Goal: Navigation & Orientation: Find specific page/section

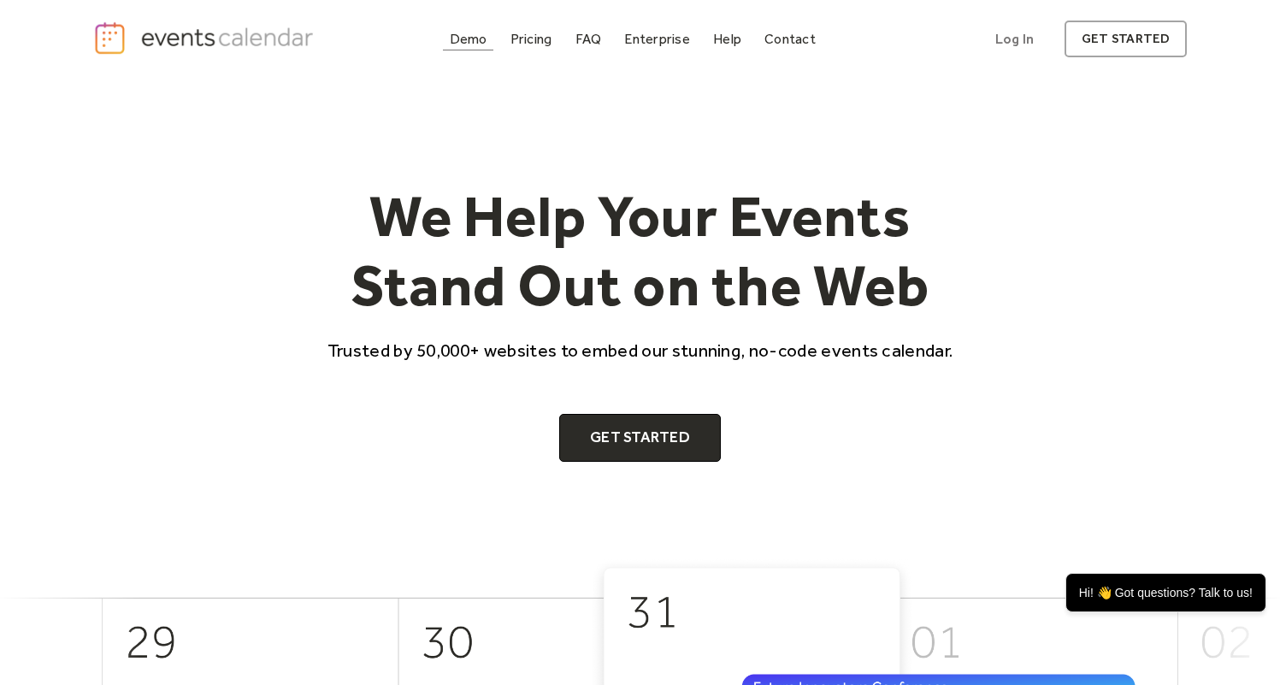
click at [480, 38] on div "Demo" at bounding box center [469, 38] width 38 height 9
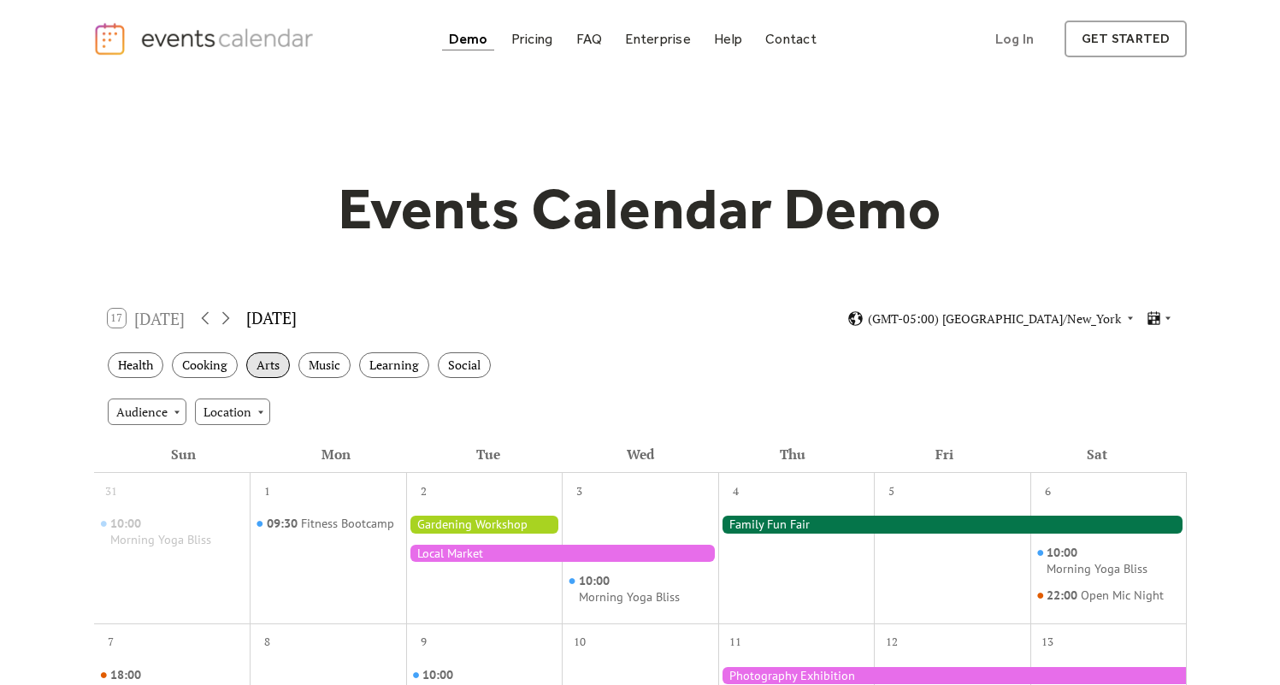
click at [267, 363] on div "Arts" at bounding box center [268, 365] width 44 height 27
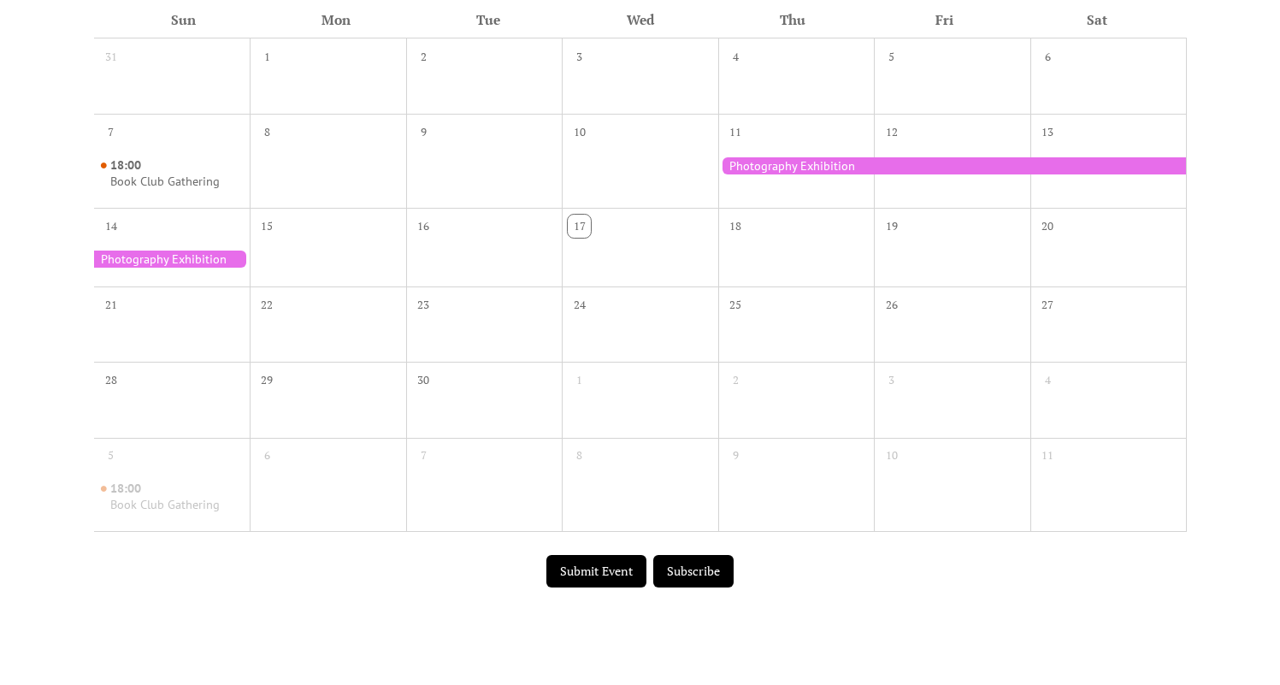
scroll to position [503, 0]
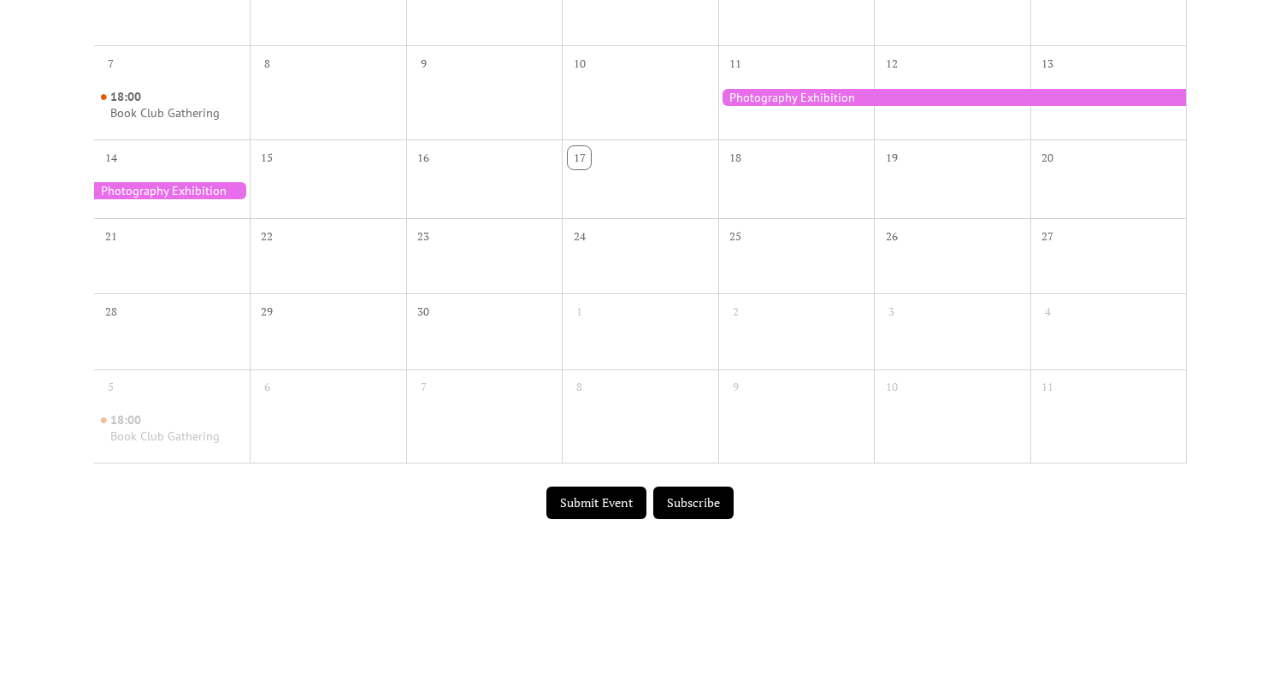
click at [608, 510] on button "Submit Event" at bounding box center [597, 503] width 100 height 32
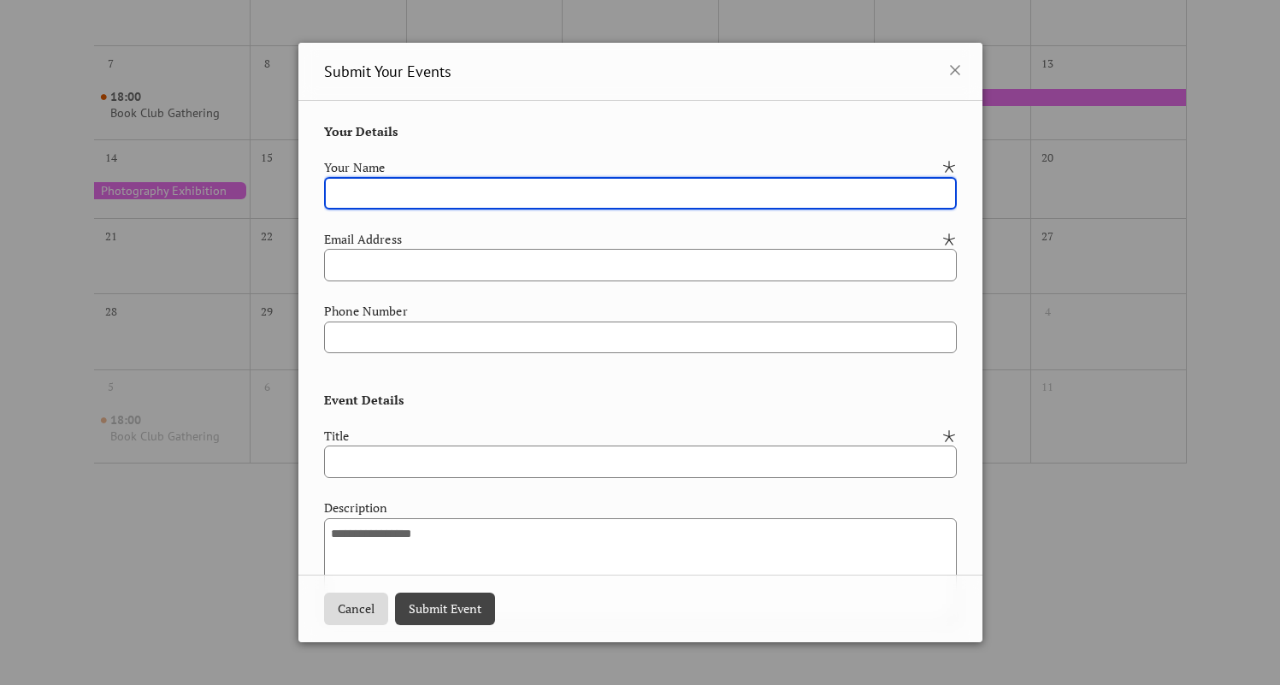
scroll to position [383, 0]
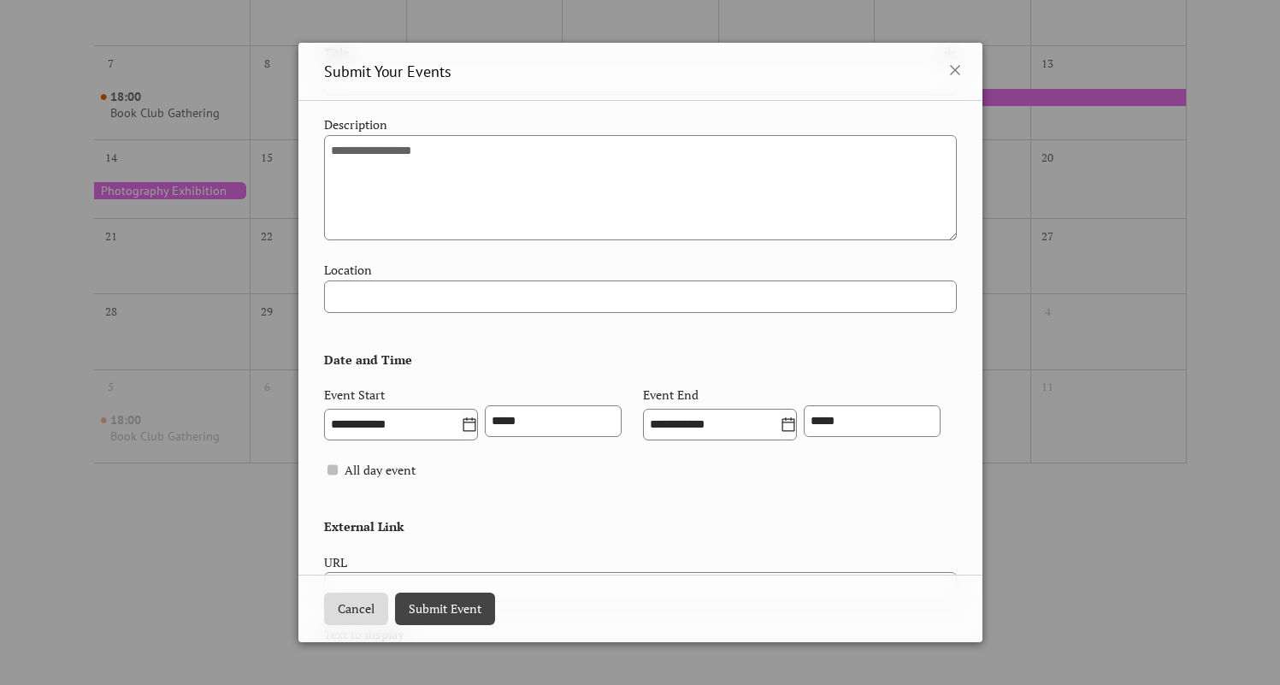
click at [1072, 497] on div "**********" at bounding box center [640, 342] width 1280 height 685
click at [345, 600] on button "Cancel" at bounding box center [356, 609] width 64 height 32
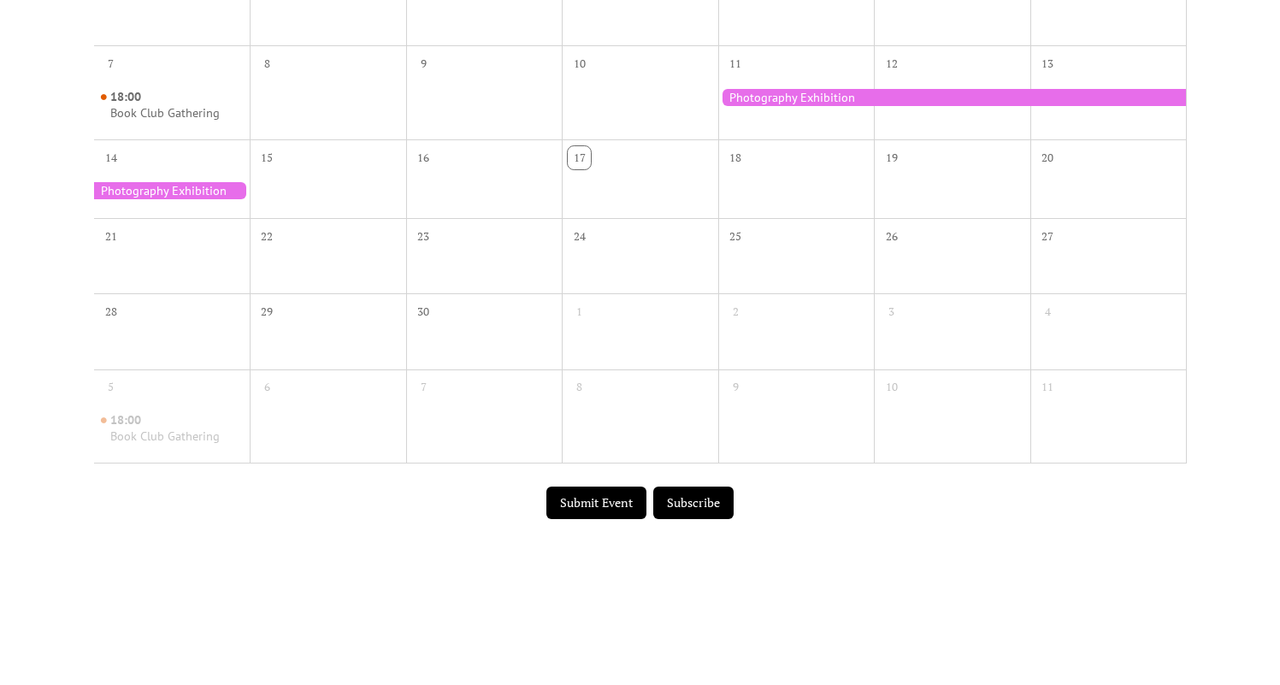
scroll to position [0, 0]
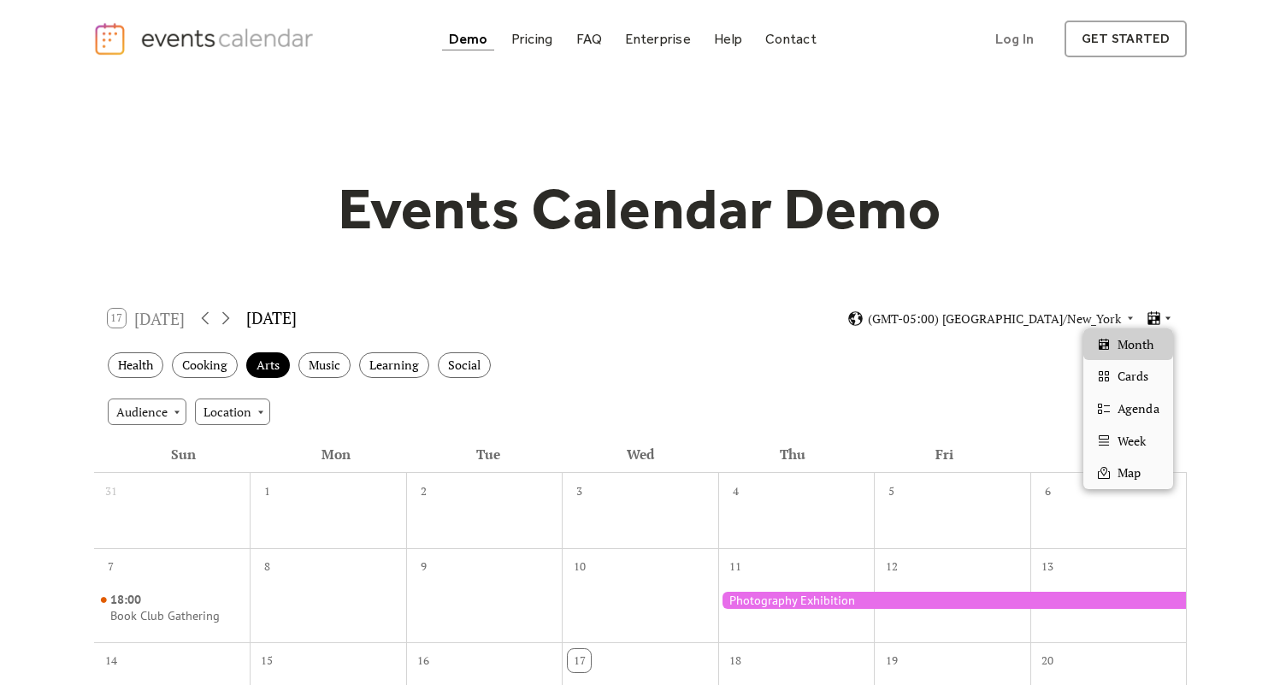
click at [1160, 324] on icon at bounding box center [1154, 318] width 16 height 16
click at [1149, 373] on div "Cards" at bounding box center [1128, 376] width 89 height 32
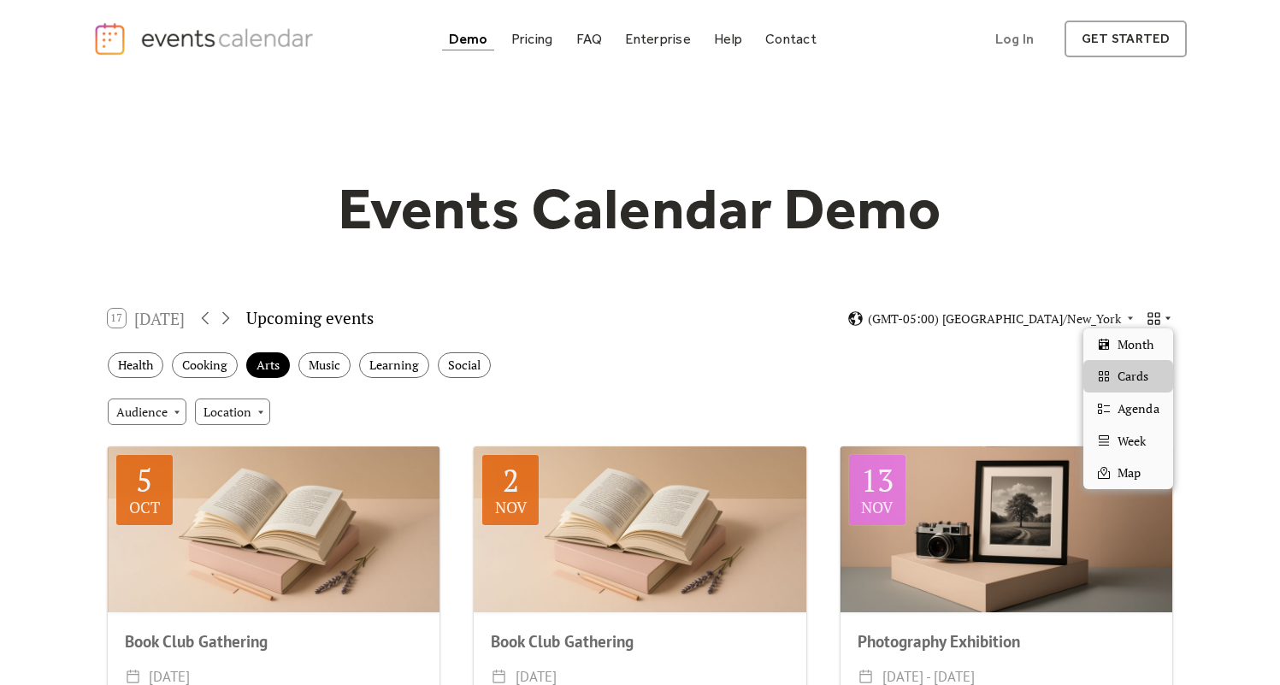
click at [1161, 317] on icon at bounding box center [1154, 318] width 16 height 16
click at [1159, 408] on span "Agenda" at bounding box center [1138, 408] width 41 height 19
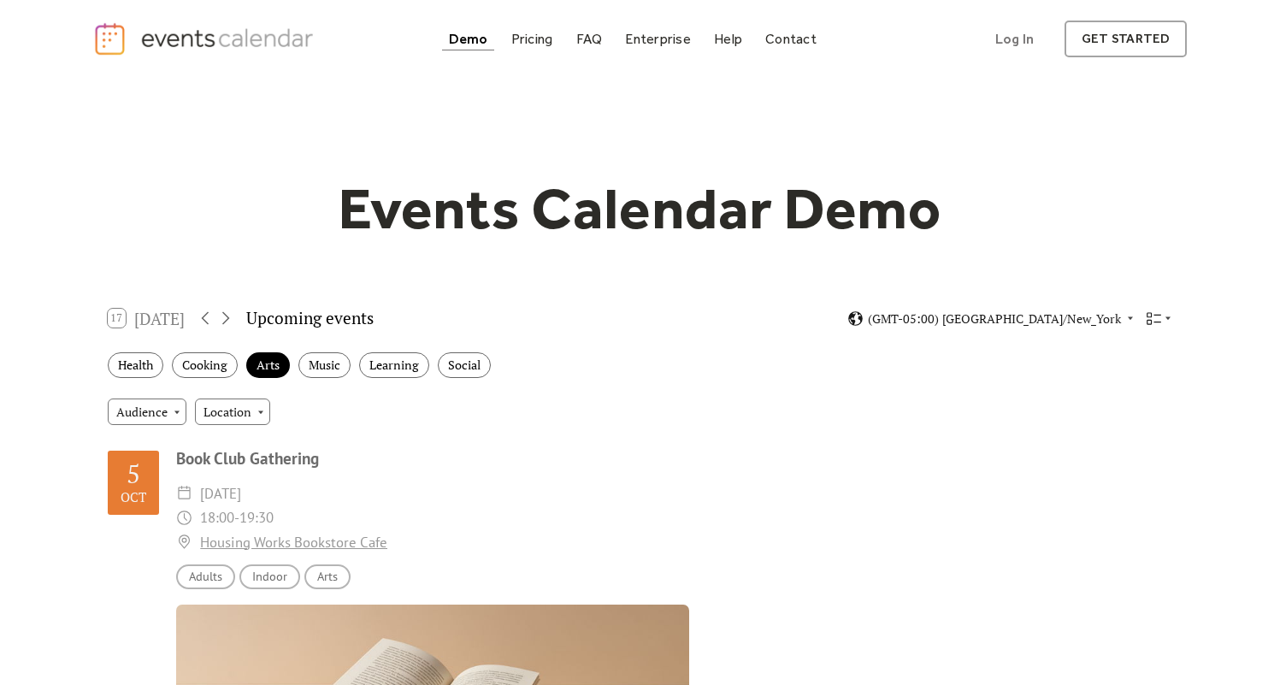
click at [1143, 310] on div "(GMT-05:00) America/New_York" at bounding box center [1010, 318] width 325 height 16
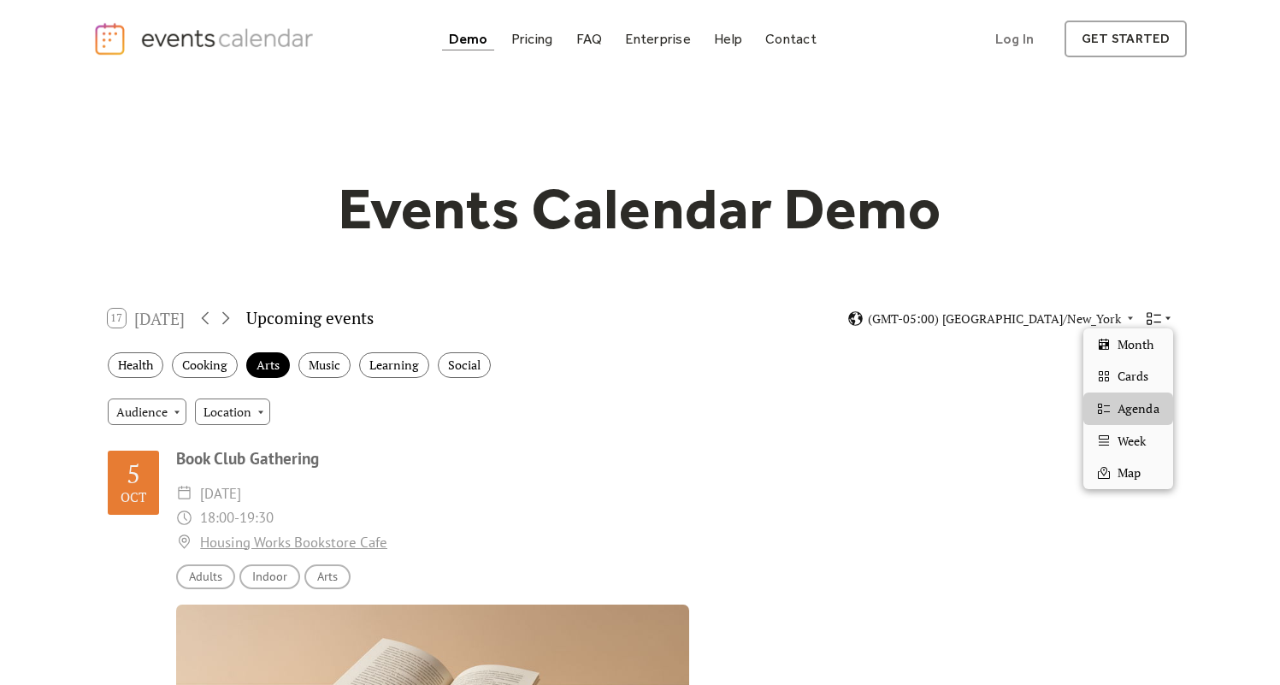
click at [1150, 317] on icon at bounding box center [1154, 318] width 16 height 16
click at [1136, 437] on span "Week" at bounding box center [1132, 441] width 28 height 19
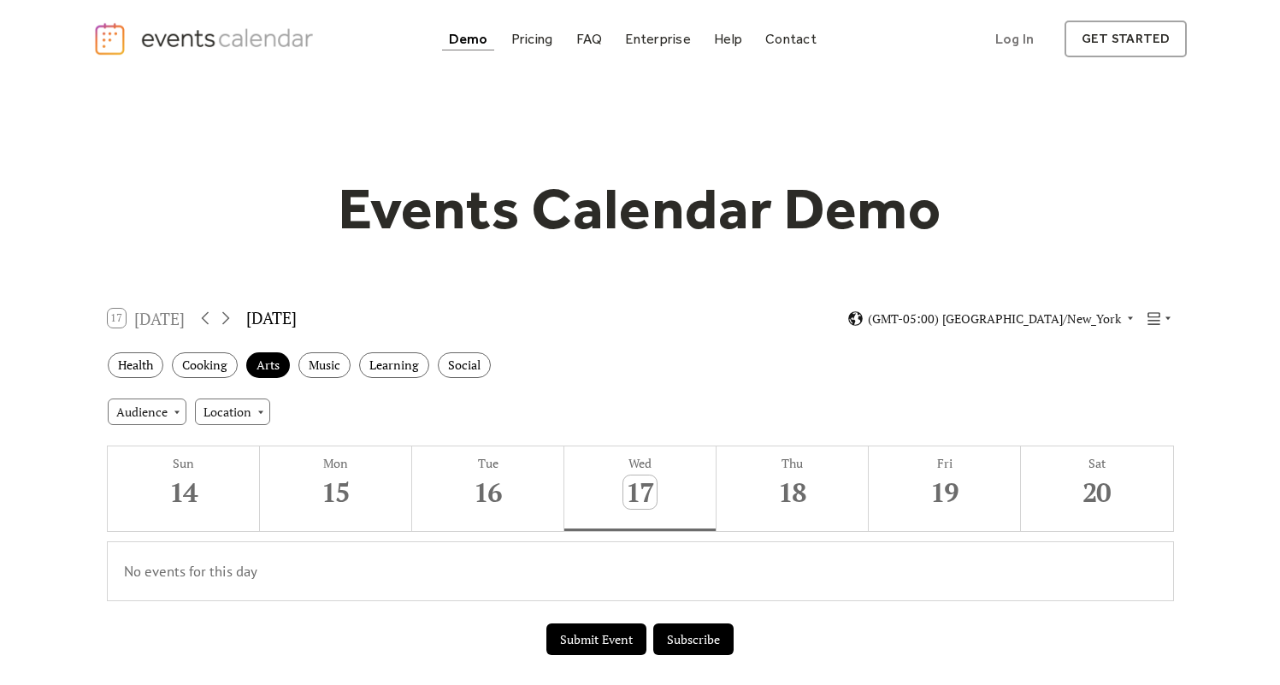
click at [1150, 340] on div "17 Today September 2025 (GMT-05:00) America/New_York" at bounding box center [640, 318] width 1093 height 45
click at [1157, 317] on icon at bounding box center [1154, 318] width 16 height 16
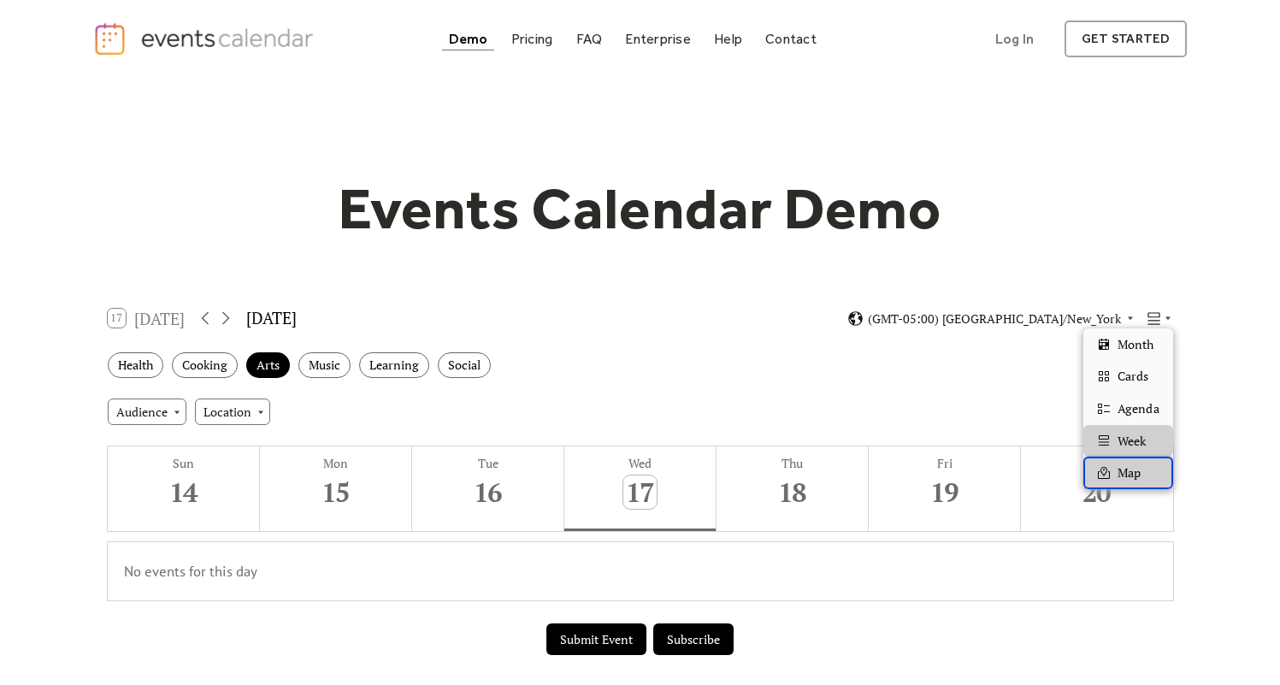
click at [1134, 464] on span "Map" at bounding box center [1129, 473] width 23 height 19
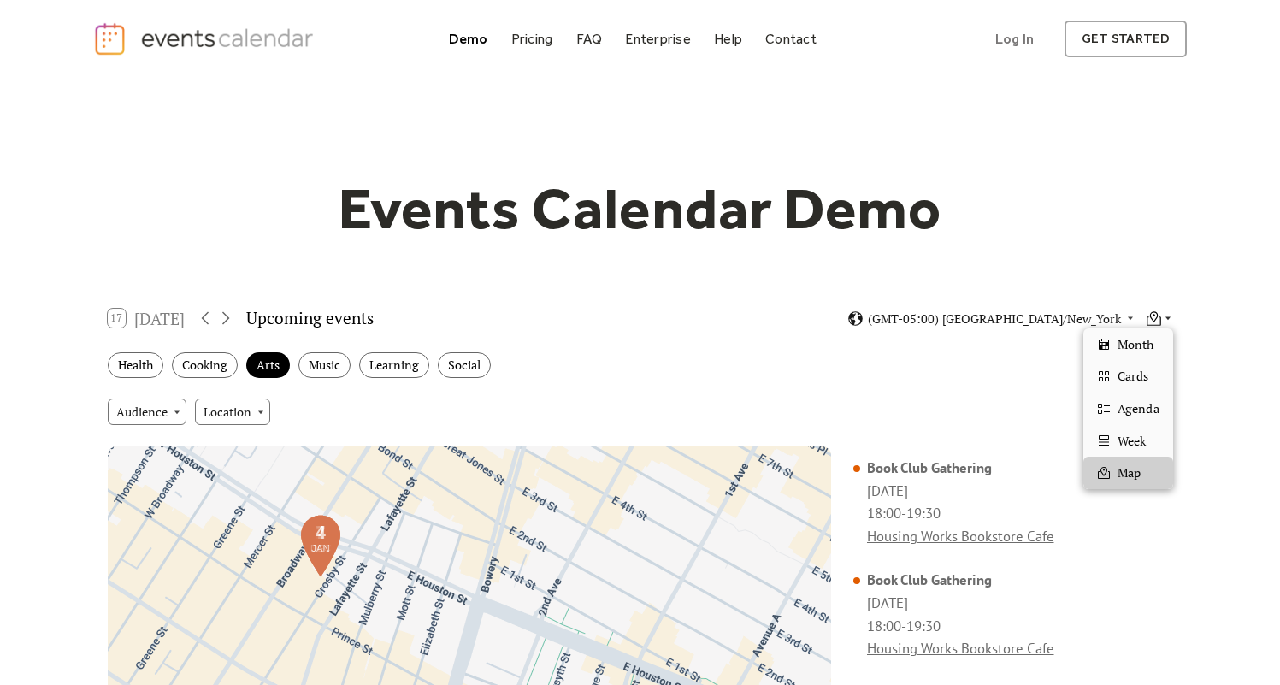
click at [1149, 316] on icon at bounding box center [1154, 318] width 16 height 16
click at [1153, 350] on span "Month" at bounding box center [1136, 344] width 36 height 19
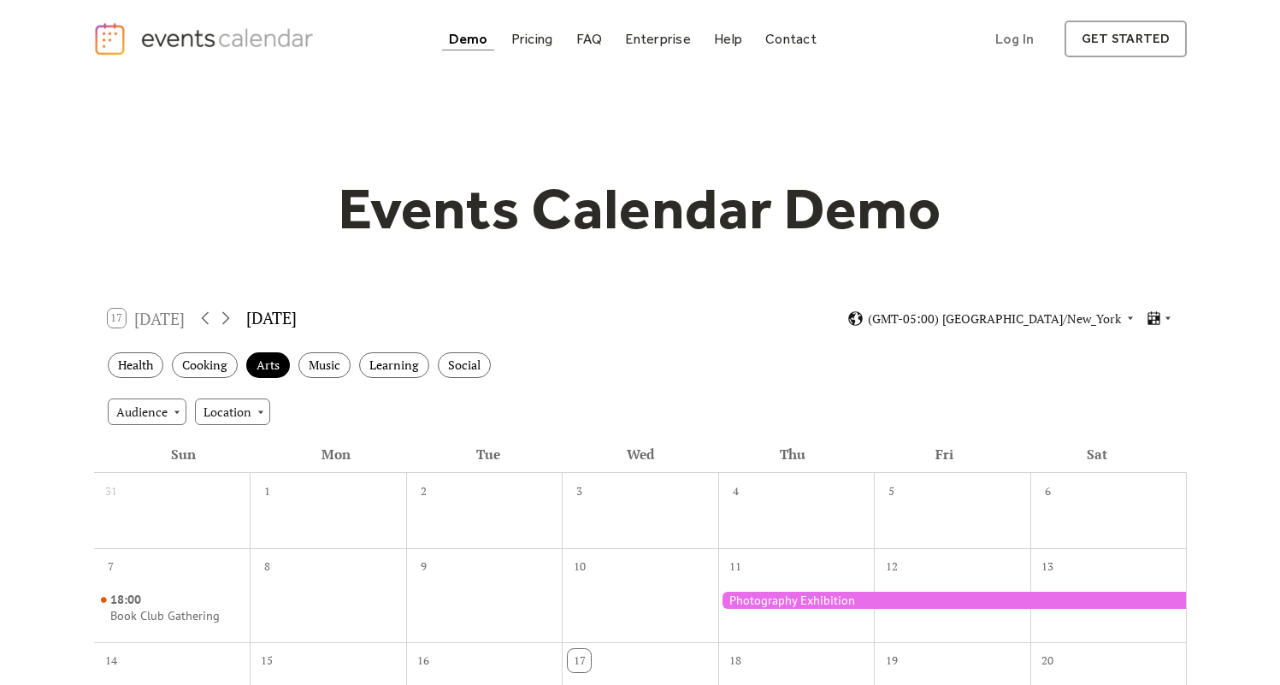
click at [792, 324] on div "17 Today September 2025 (GMT-05:00) America/New_York" at bounding box center [640, 318] width 1093 height 45
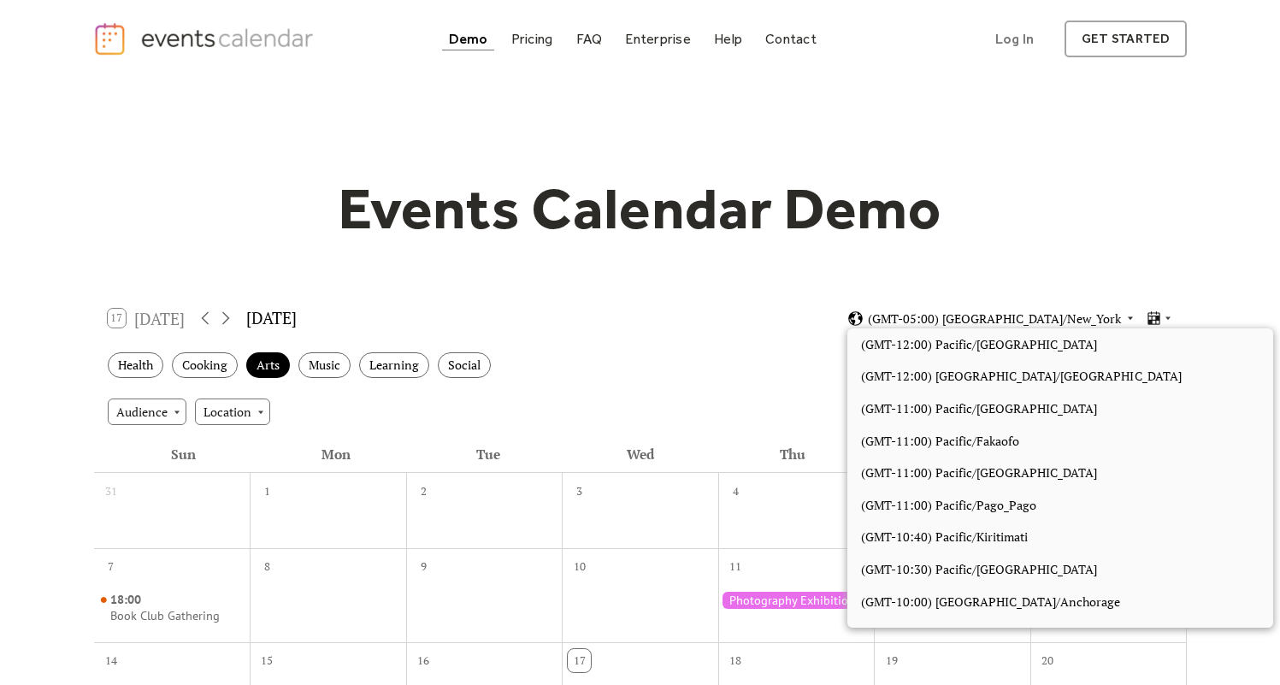
click at [1057, 313] on span "(GMT-05:00) America/New_York" at bounding box center [994, 319] width 253 height 12
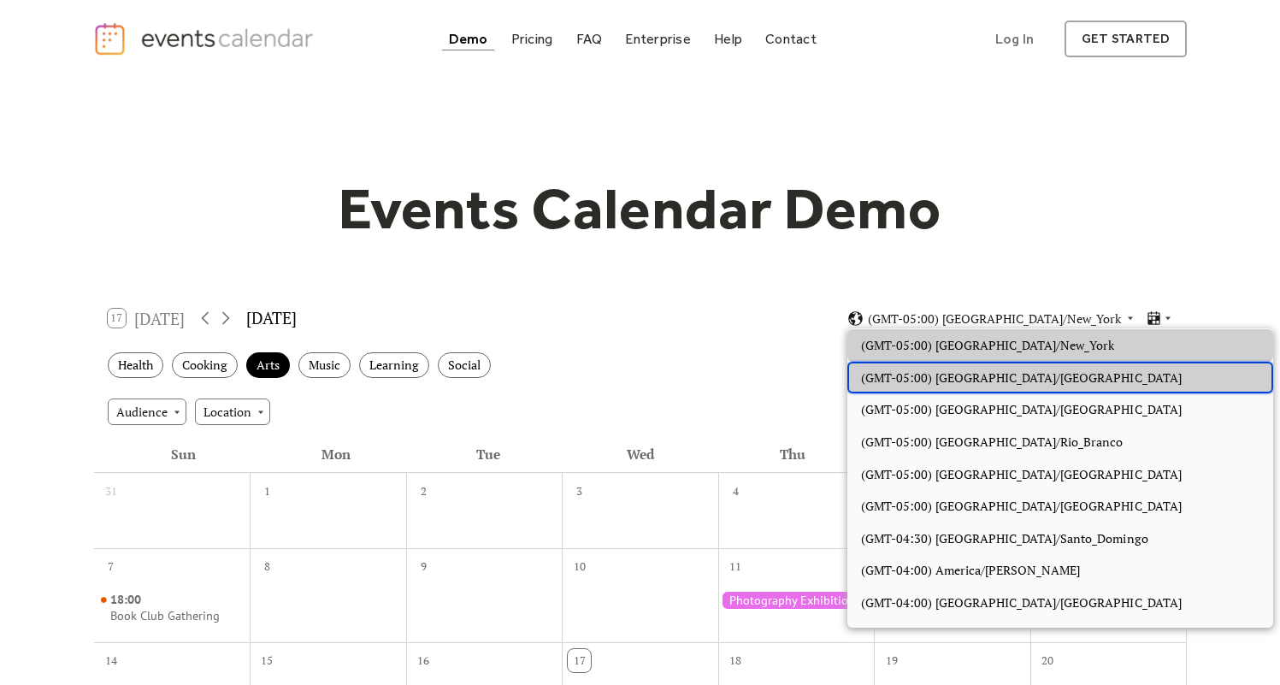
click at [1017, 378] on span "(GMT-05:00) America/Panama" at bounding box center [1021, 378] width 321 height 19
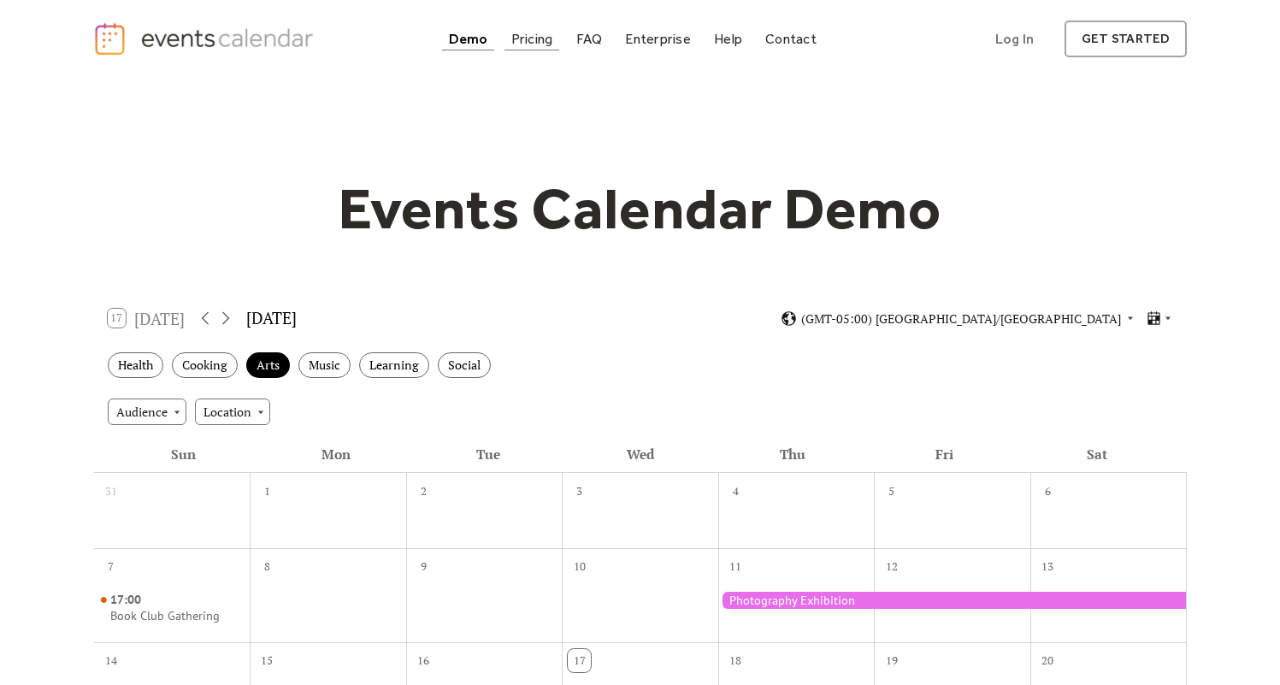
click at [541, 42] on div "Pricing" at bounding box center [532, 38] width 42 height 9
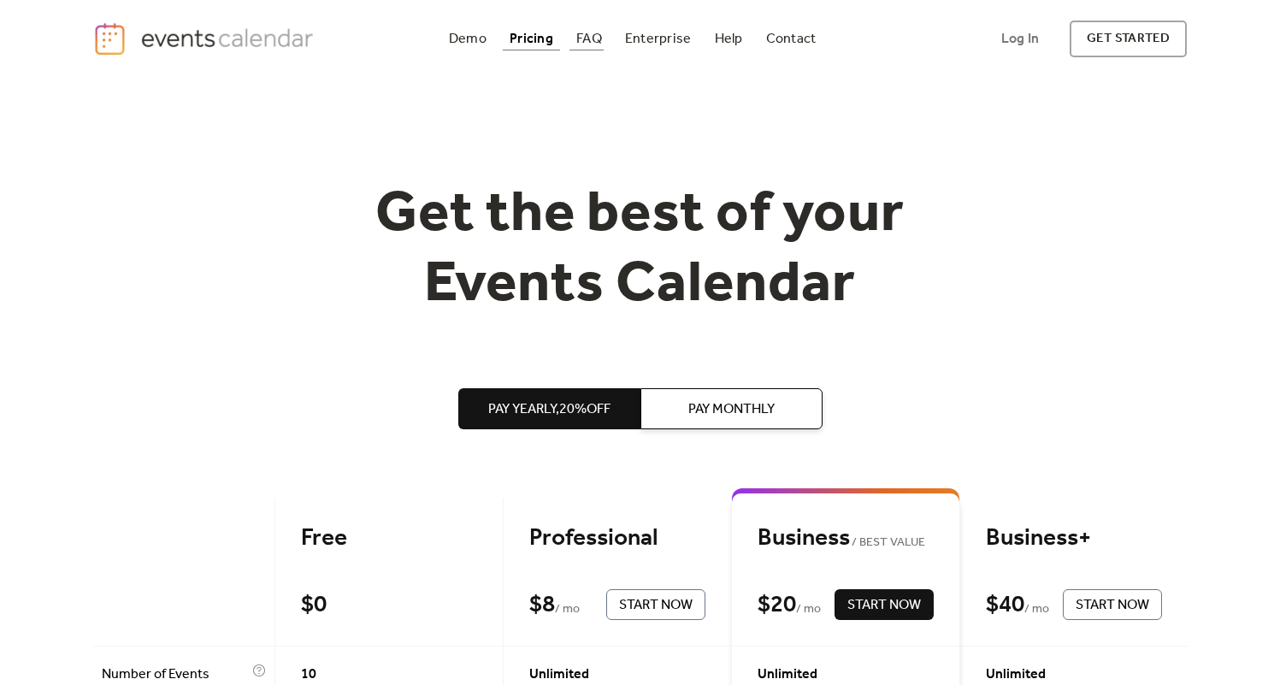
click at [589, 41] on div "FAQ" at bounding box center [589, 38] width 26 height 9
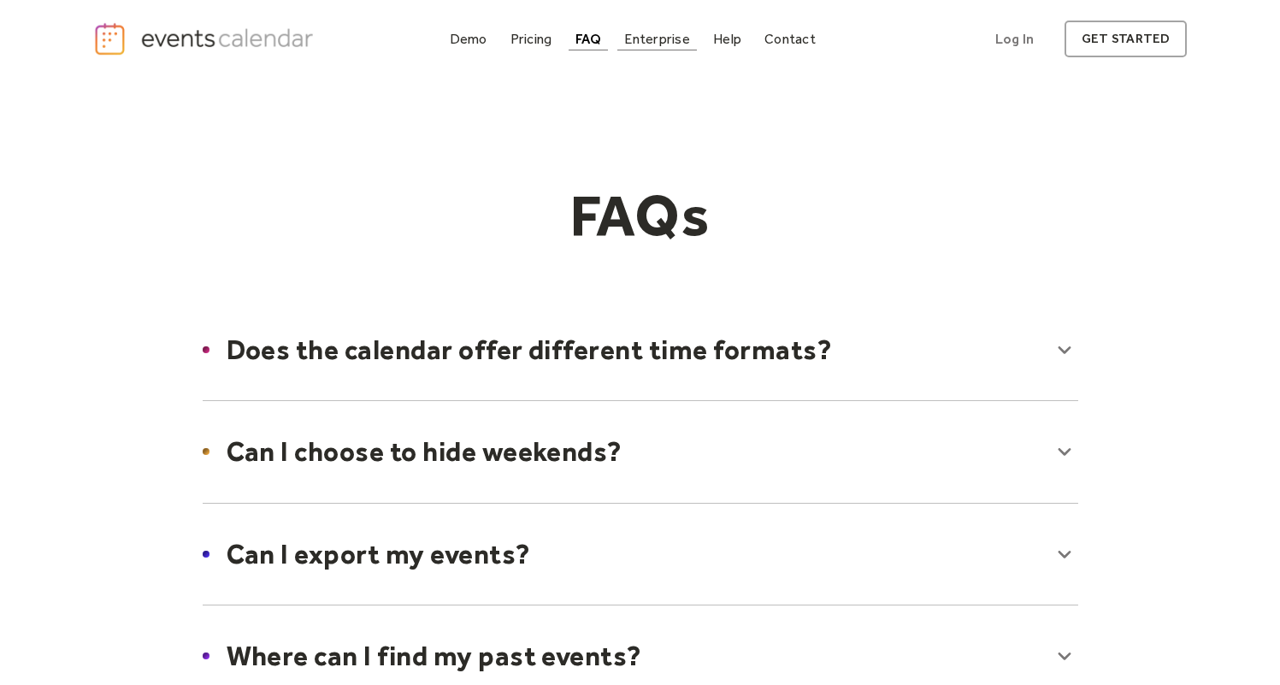
click at [649, 40] on div "Enterprise" at bounding box center [656, 38] width 65 height 9
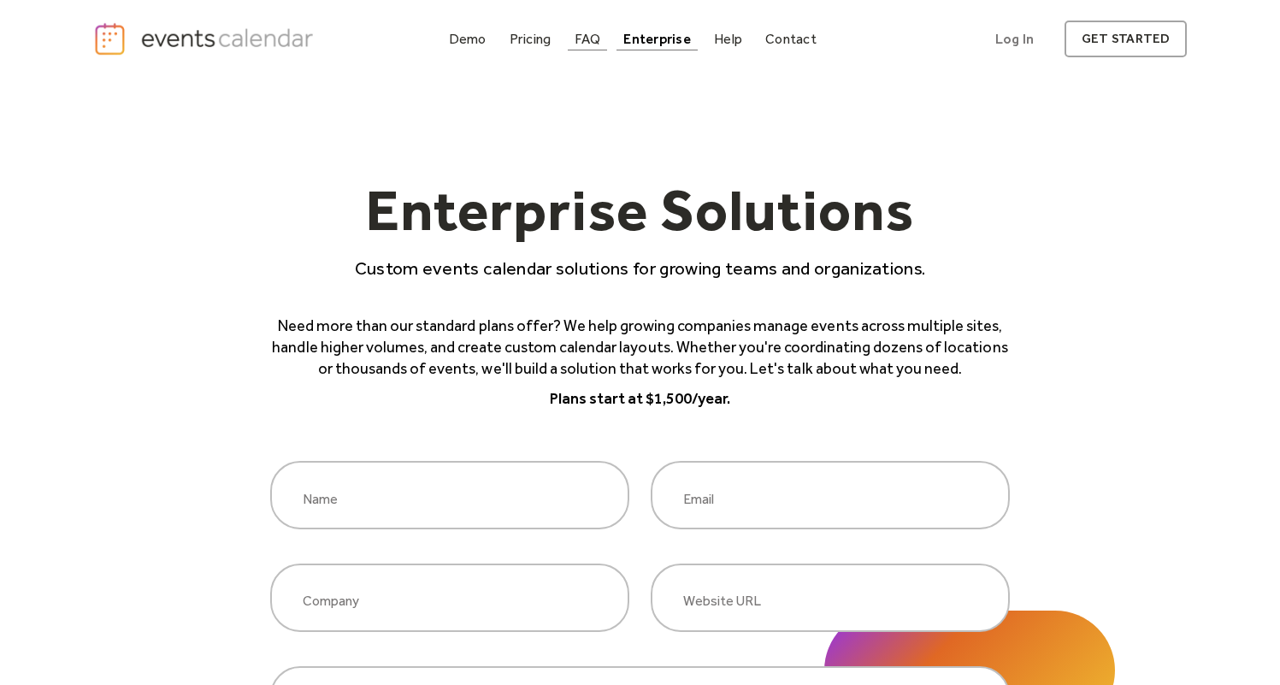
click at [604, 35] on link "FAQ" at bounding box center [588, 38] width 40 height 23
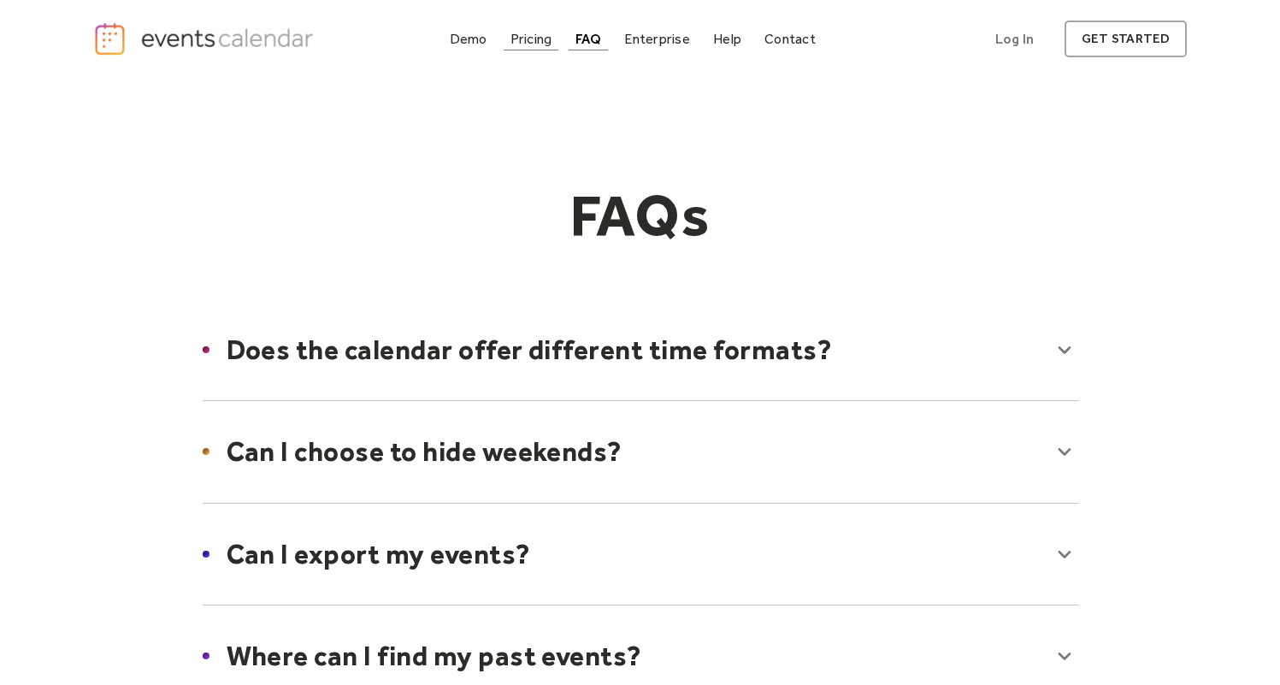
click at [517, 48] on link "Pricing" at bounding box center [532, 38] width 56 height 23
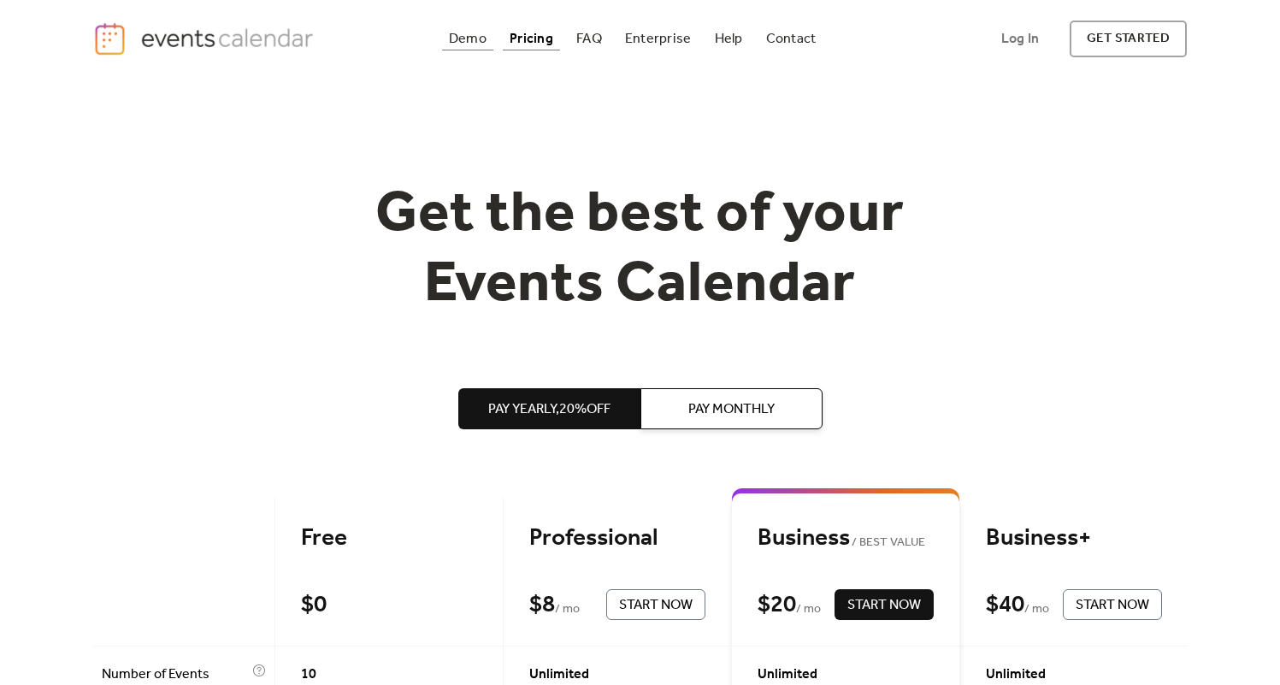
click at [448, 42] on link "Demo" at bounding box center [467, 38] width 51 height 23
